Goal: Transaction & Acquisition: Subscribe to service/newsletter

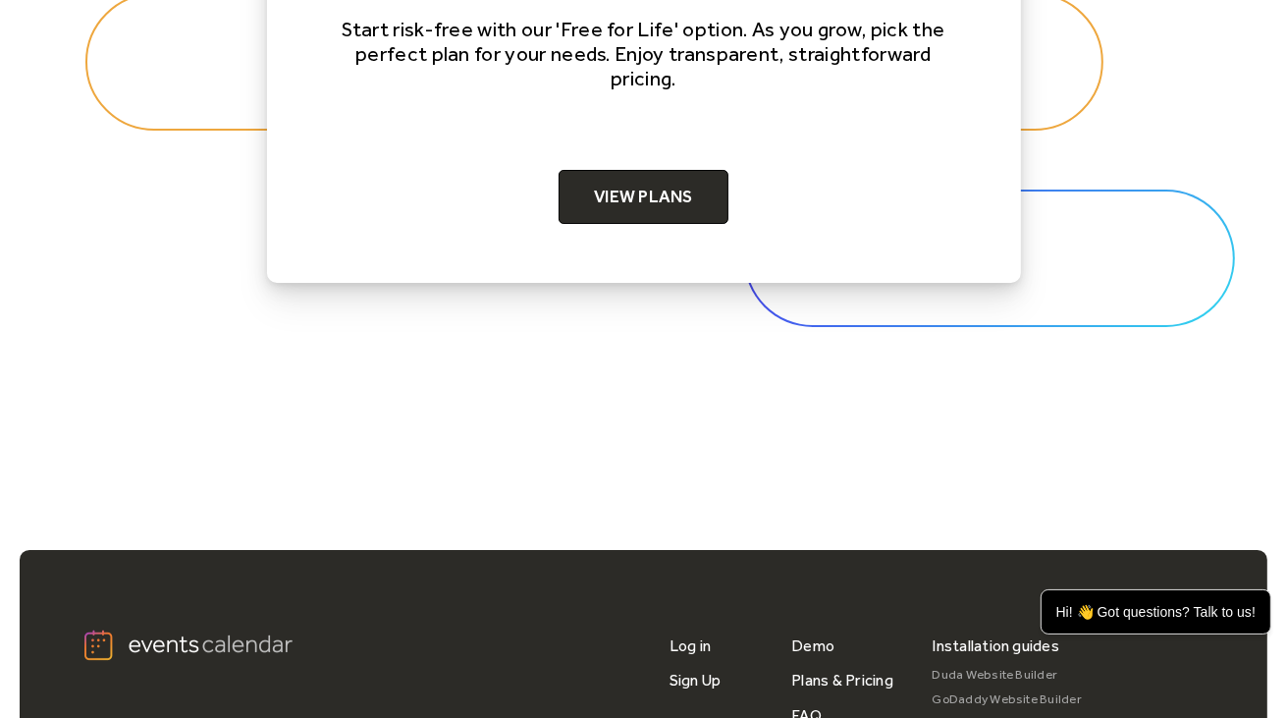
scroll to position [6250, 0]
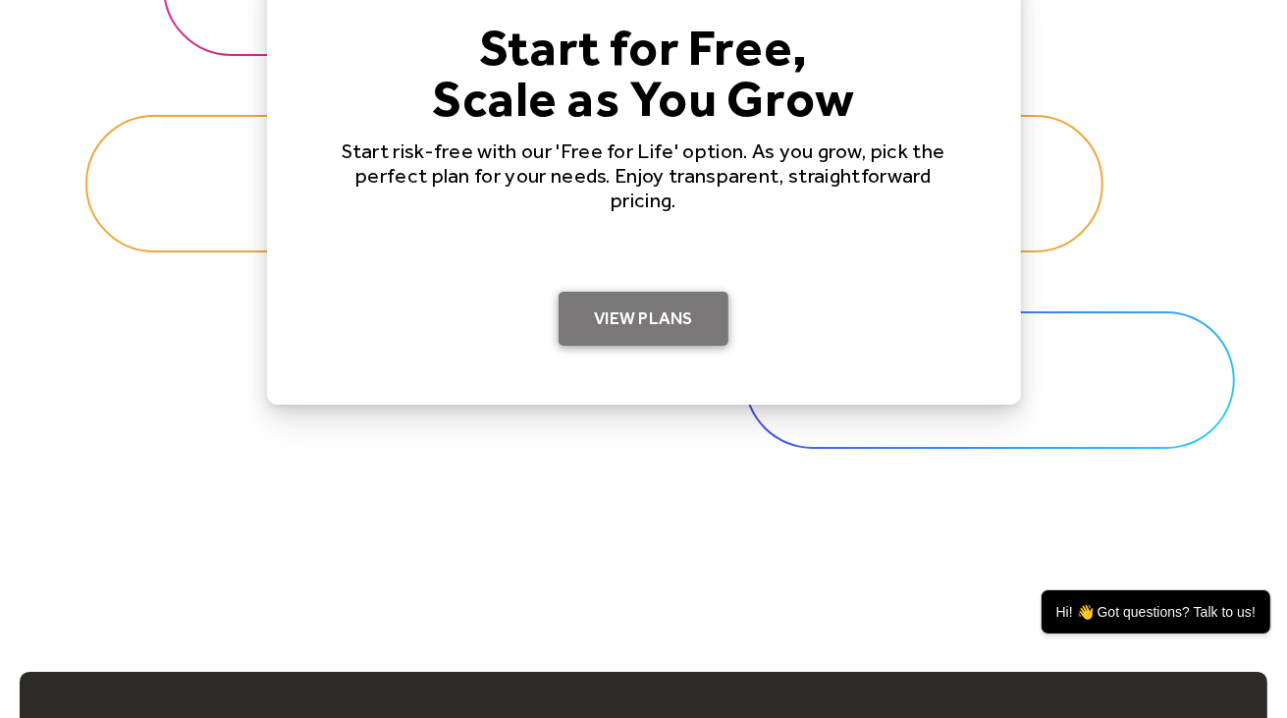
click at [606, 292] on link "View Plans" at bounding box center [644, 319] width 170 height 55
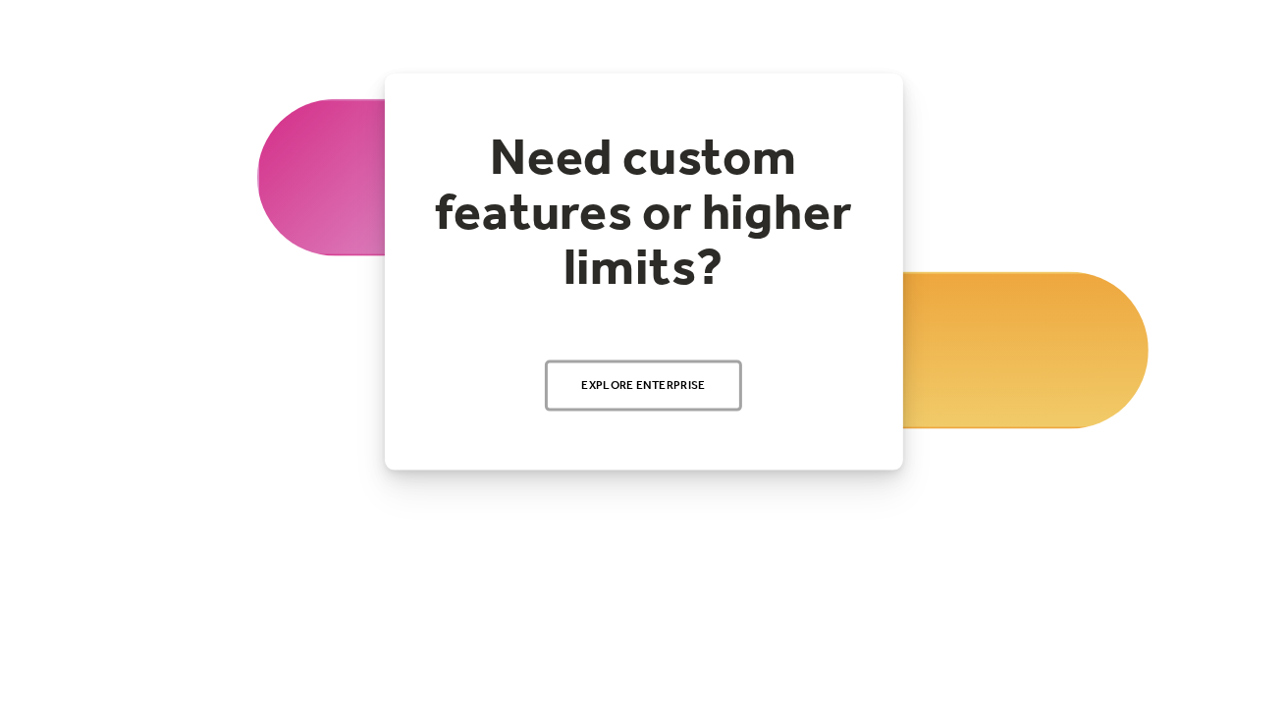
scroll to position [2131, 0]
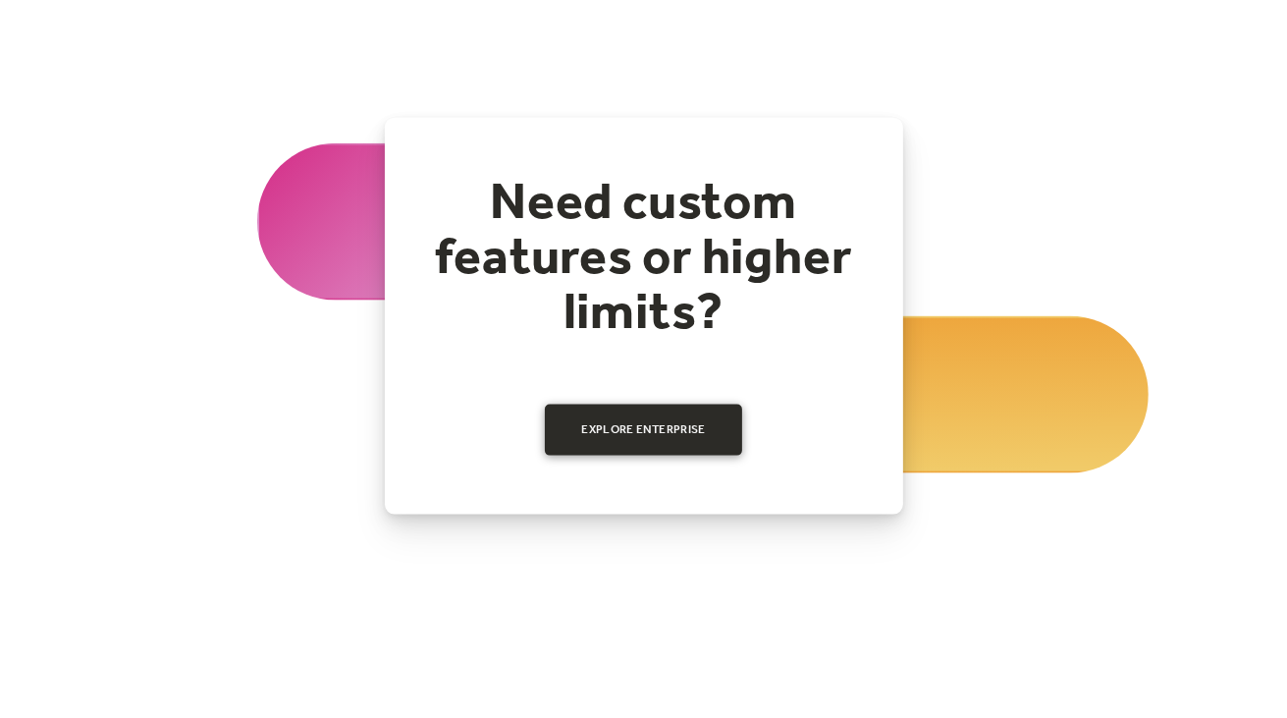
click at [655, 433] on link "Explore Enterprise" at bounding box center [644, 429] width 198 height 51
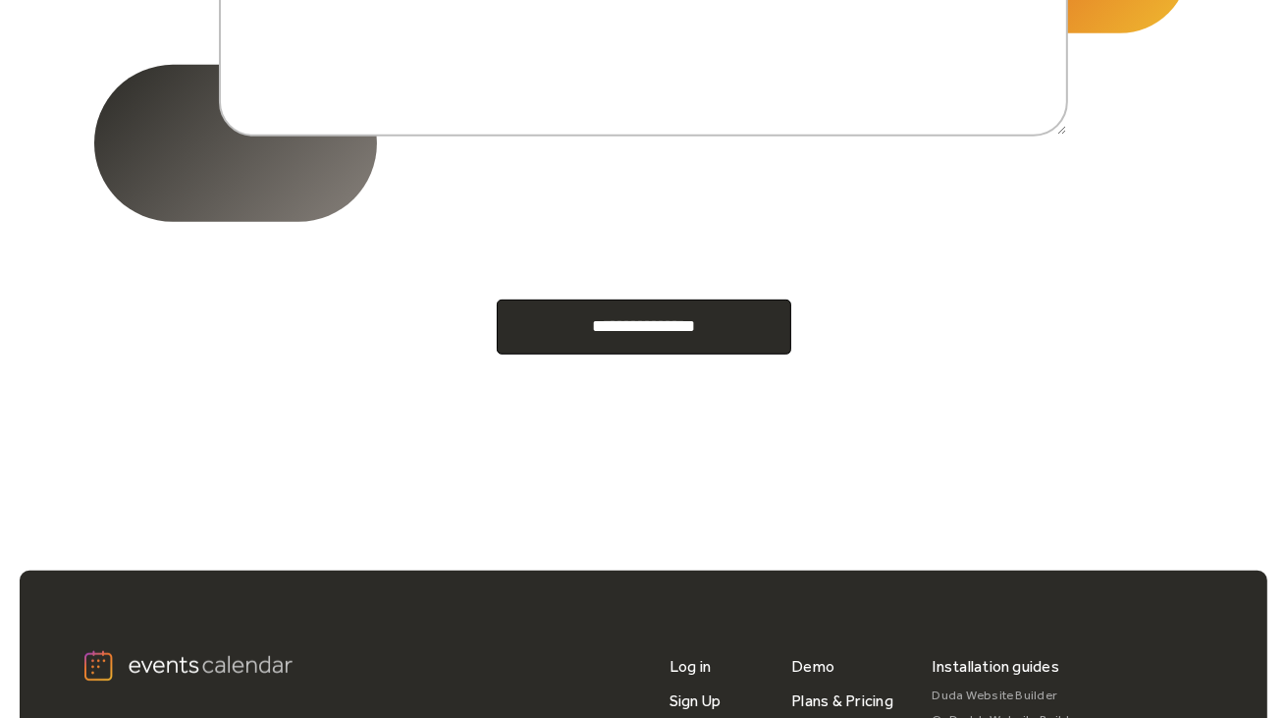
scroll to position [982, 0]
